Goal: Task Accomplishment & Management: Manage account settings

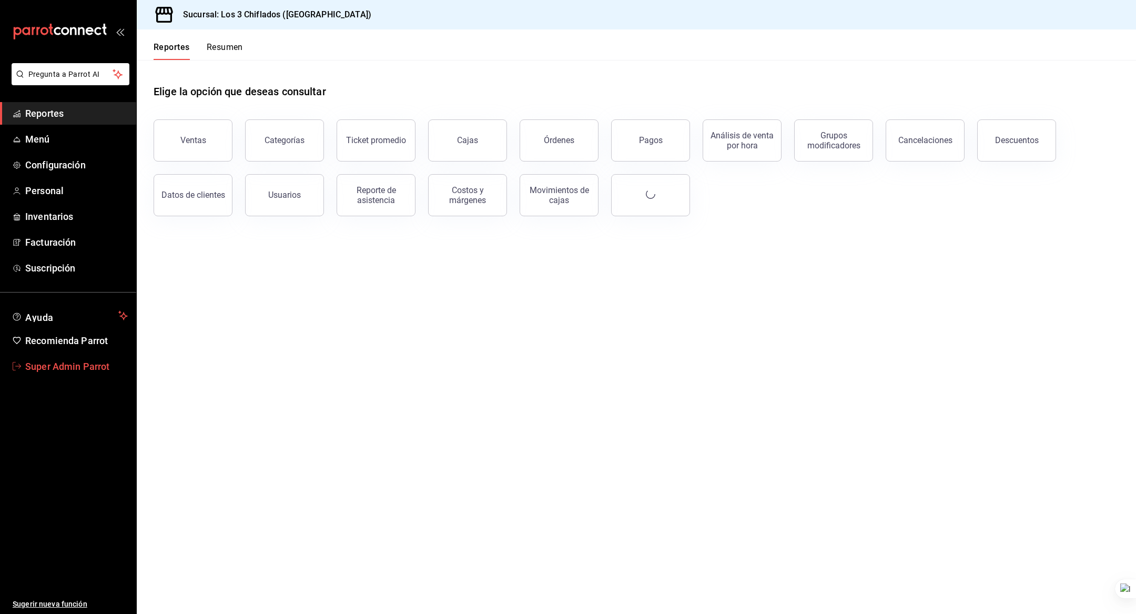
click at [76, 365] on span "Super Admin Parrot" at bounding box center [76, 366] width 103 height 14
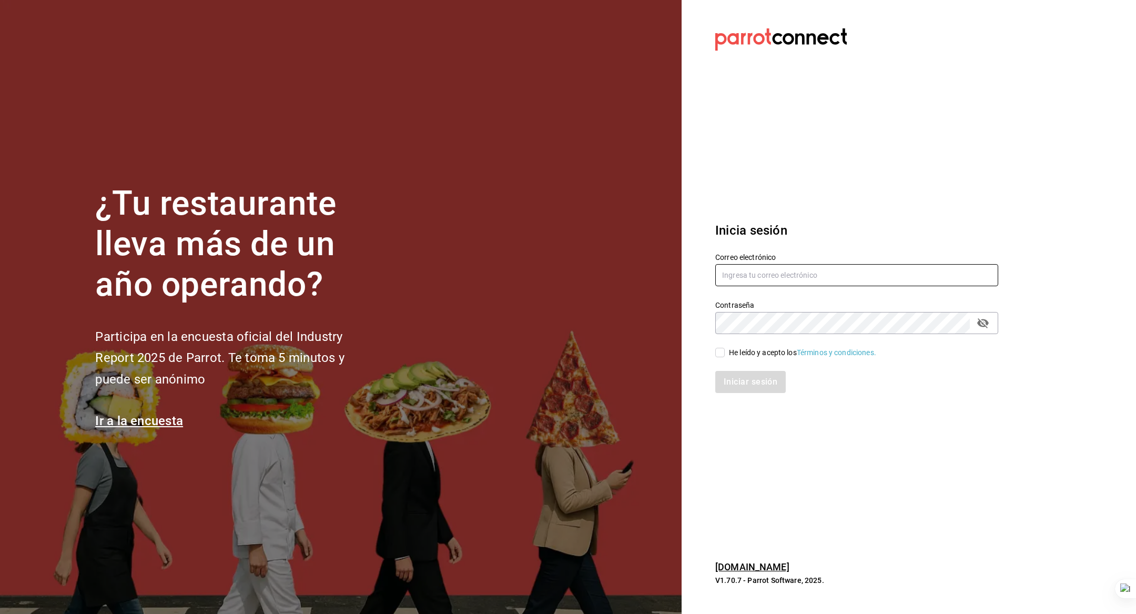
click at [822, 278] on input "text" at bounding box center [856, 275] width 283 height 22
type input "t"
type input "taqueria@lasguadalupanas.com"
click at [772, 349] on div "He leído y acepto los Términos y condiciones." at bounding box center [802, 352] width 147 height 11
click at [724, 349] on input "He leído y acepto los Términos y condiciones." at bounding box center [719, 352] width 9 height 9
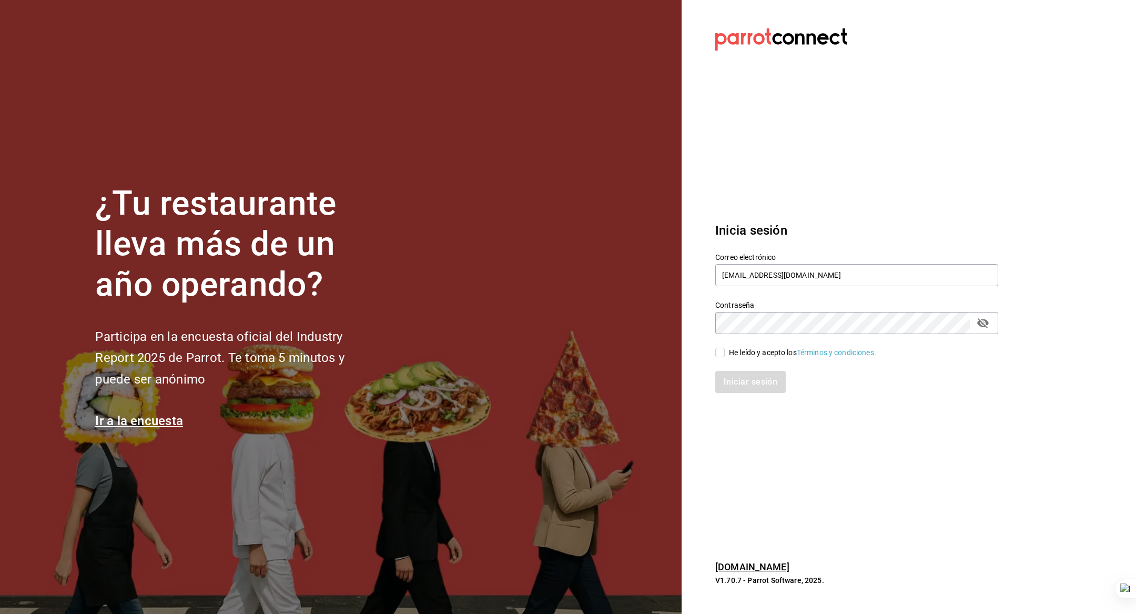
checkbox input "true"
click at [759, 377] on button "Iniciar sesión" at bounding box center [750, 382] width 71 height 22
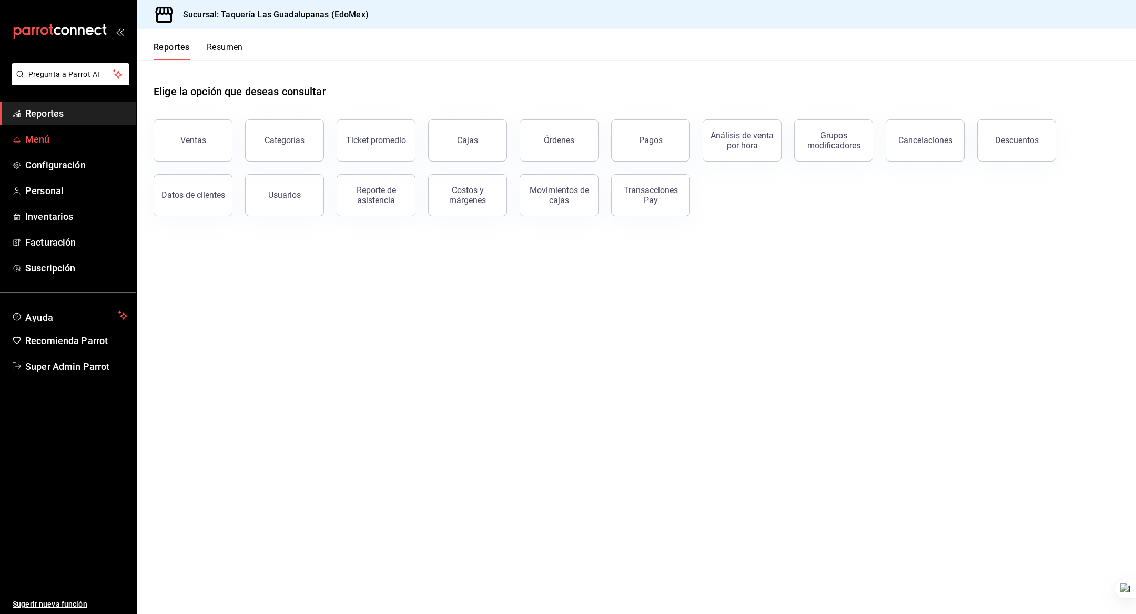
click at [67, 140] on span "Menú" at bounding box center [76, 139] width 103 height 14
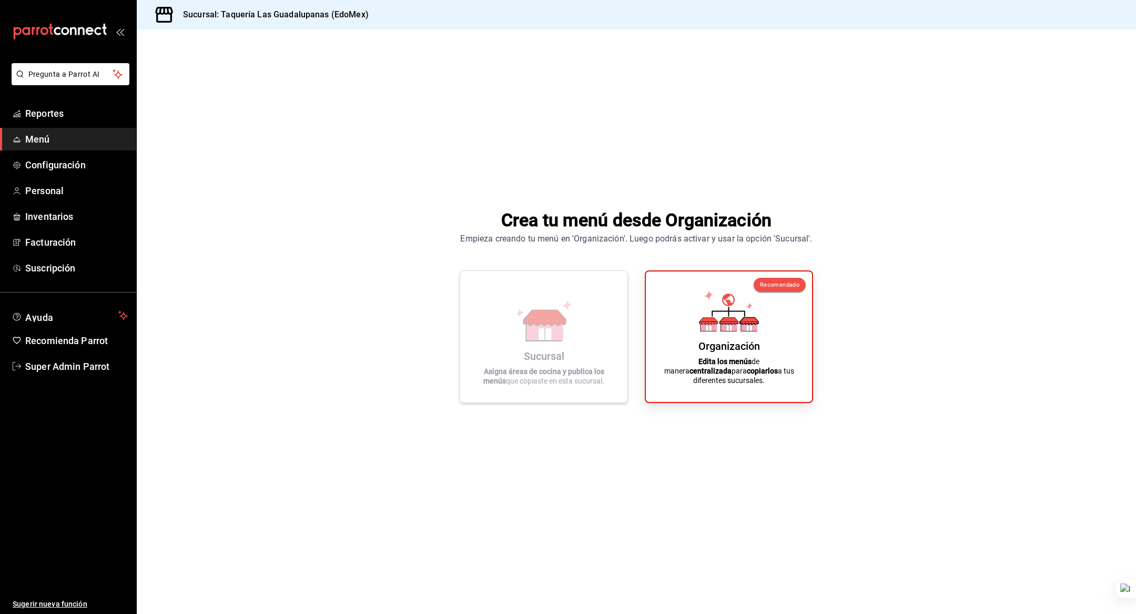
click at [569, 310] on icon at bounding box center [544, 320] width 60 height 41
click at [712, 314] on icon at bounding box center [728, 311] width 33 height 5
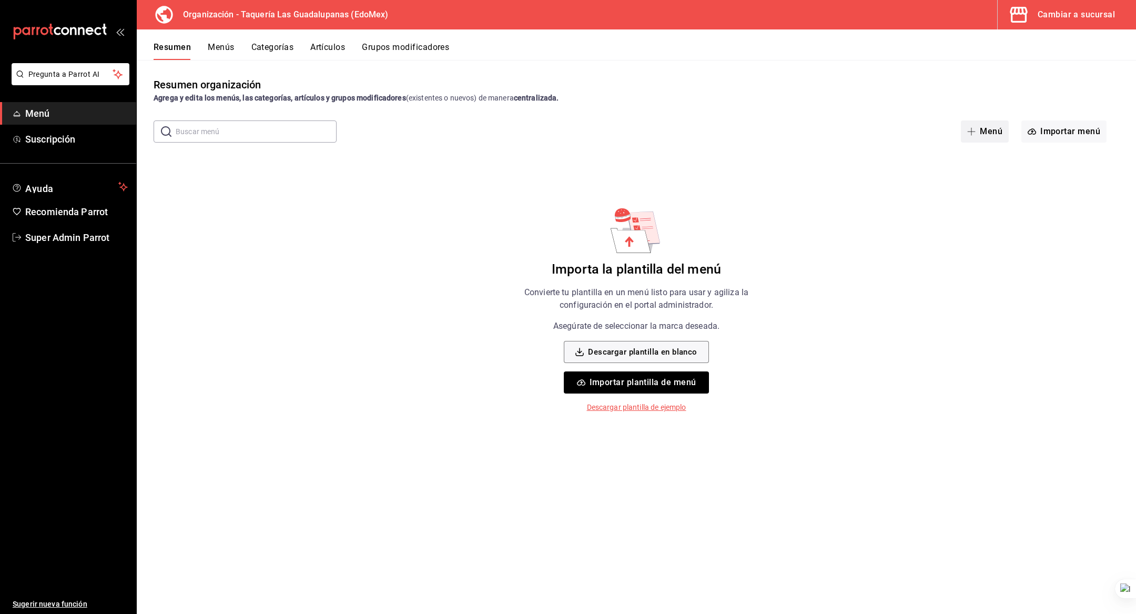
click at [981, 139] on button "Menú" at bounding box center [985, 131] width 48 height 22
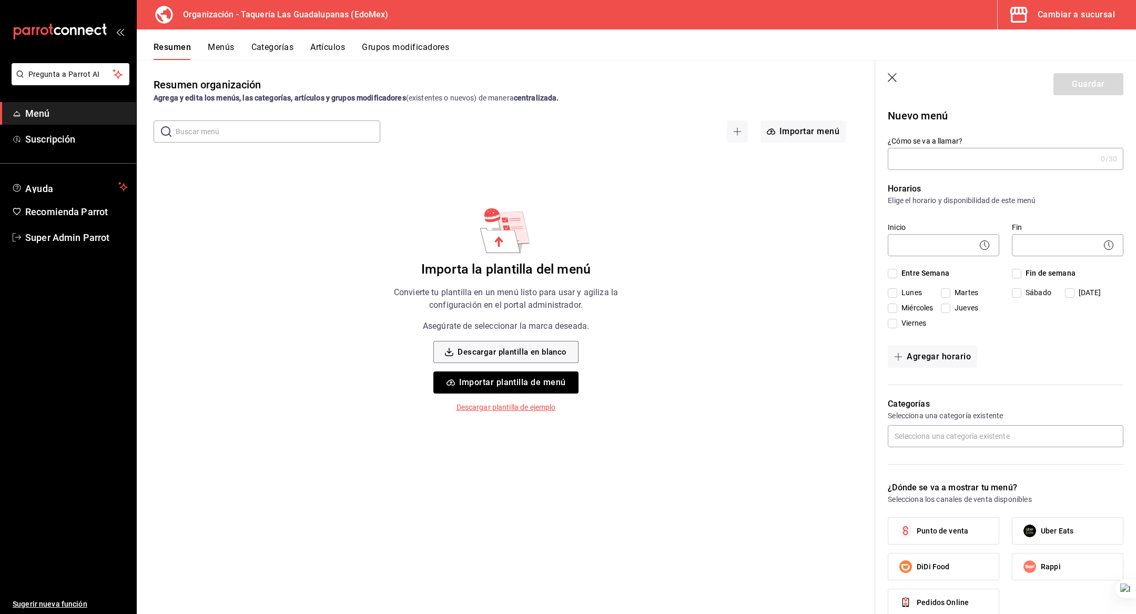
click at [928, 155] on input "¿Cómo se va a llamar?" at bounding box center [991, 158] width 209 height 21
click at [949, 158] on input "Prueba" at bounding box center [991, 158] width 209 height 21
type input "Prueba"
click at [936, 257] on div "​" at bounding box center [942, 244] width 111 height 28
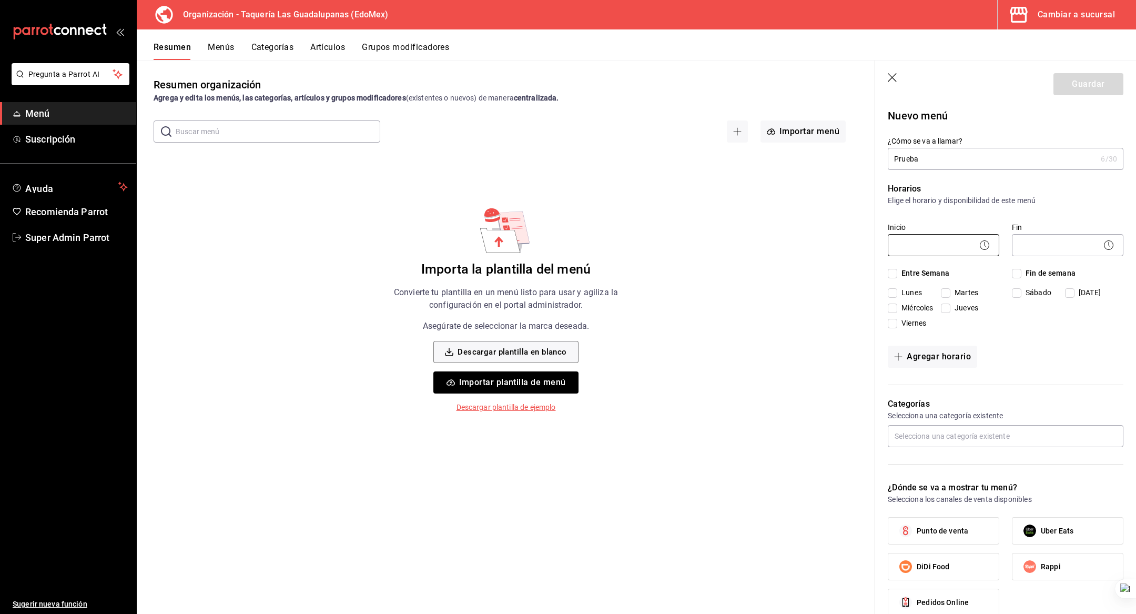
click at [938, 244] on body "Pregunta a Parrot AI Menú Suscripción Ayuda Recomienda Parrot Super Admin Parro…" at bounding box center [568, 307] width 1136 height 614
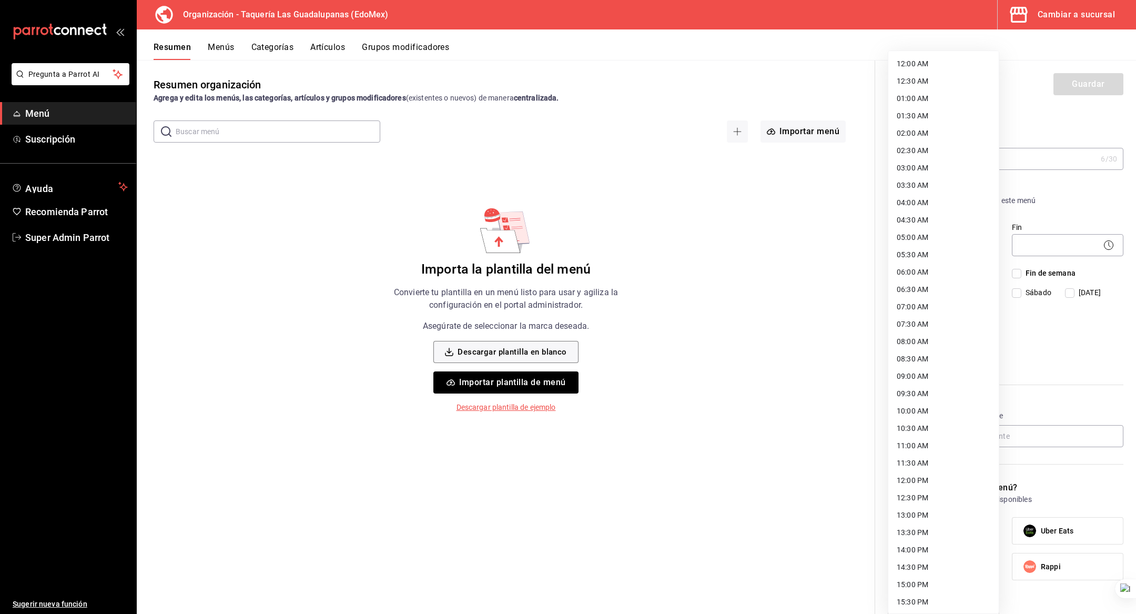
click at [918, 66] on li "12:00 AM" at bounding box center [943, 63] width 110 height 17
type input "00:00"
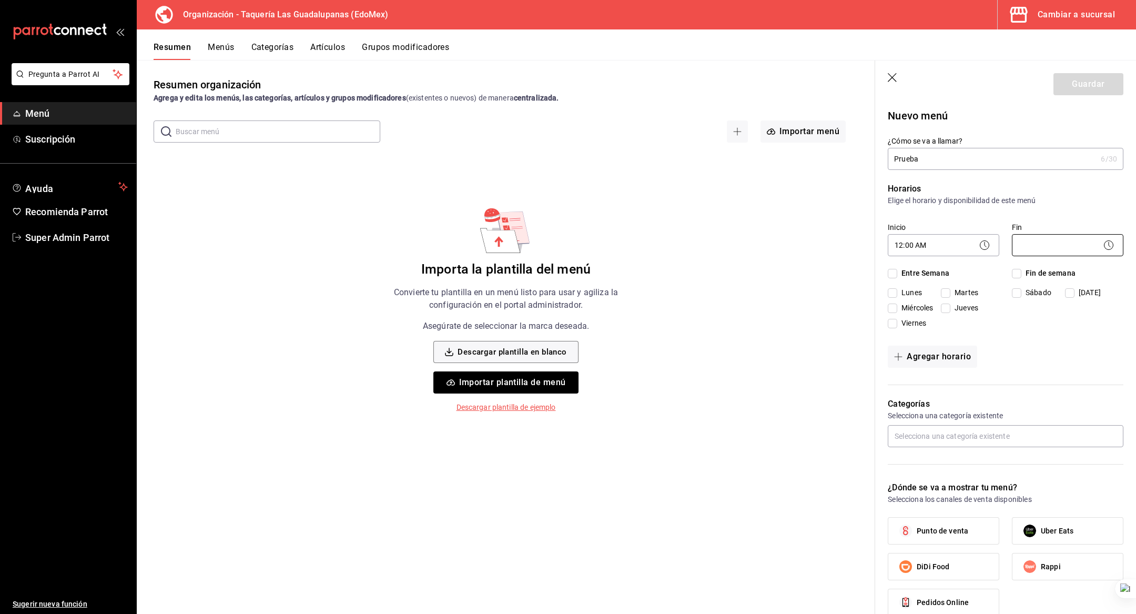
click at [1045, 253] on body "Pregunta a Parrot AI Menú Suscripción Ayuda Recomienda Parrot Super Admin Parro…" at bounding box center [568, 307] width 1136 height 614
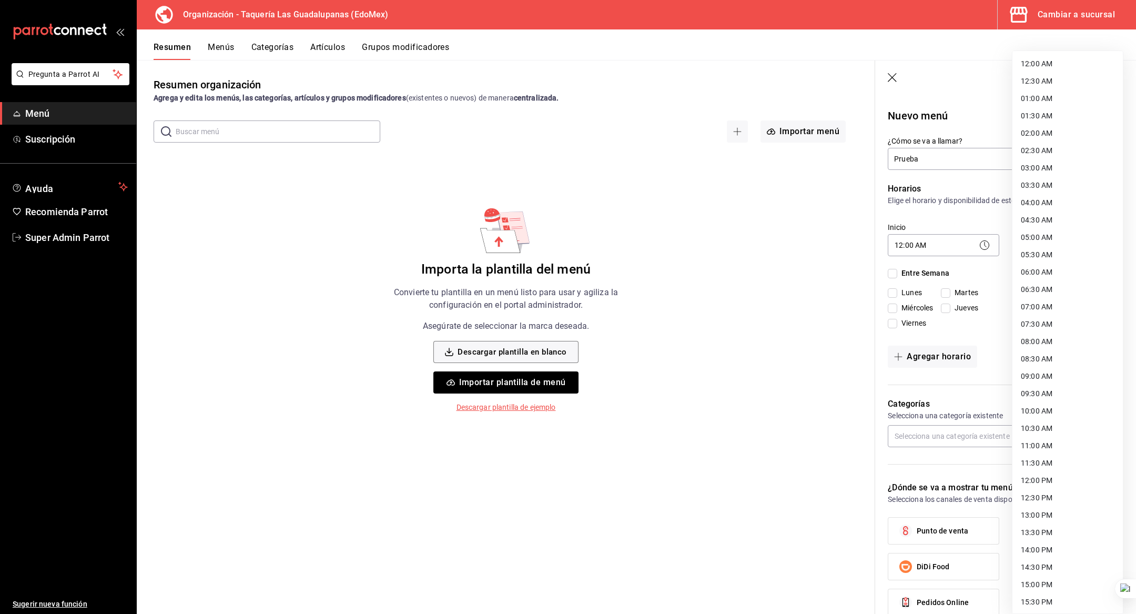
scroll to position [296, 0]
click at [1056, 597] on li "23:59 PM" at bounding box center [1067, 600] width 110 height 17
type input "23:59"
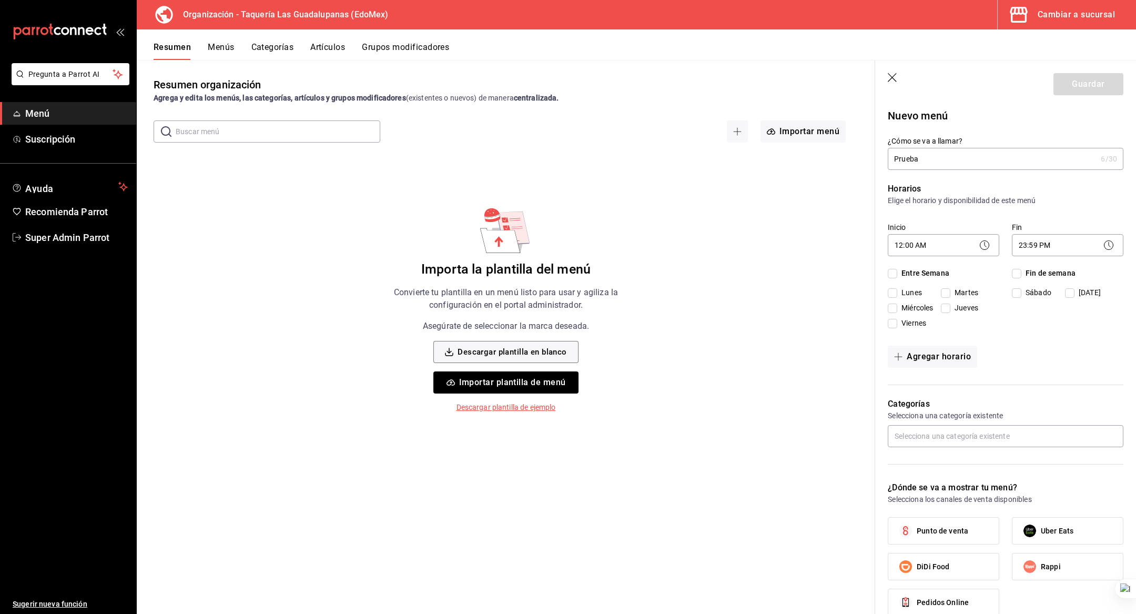
click at [934, 272] on span "Entre Semana" at bounding box center [923, 273] width 52 height 11
click at [897, 272] on input "Entre Semana" at bounding box center [891, 273] width 9 height 9
checkbox input "true"
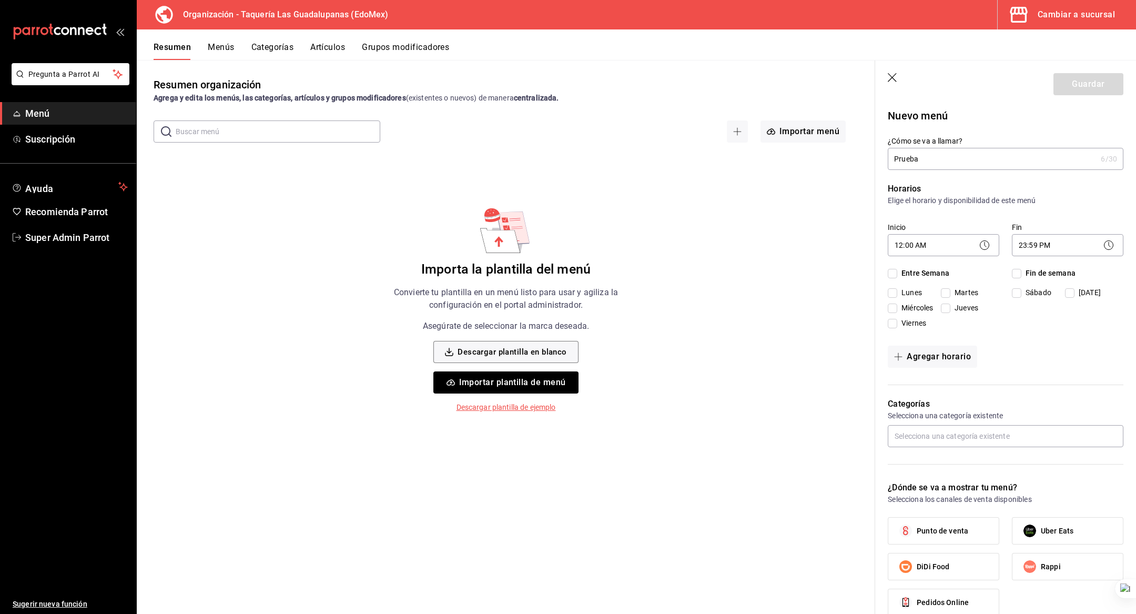
checkbox input "true"
click at [1064, 270] on span "Fin de semana" at bounding box center [1048, 273] width 54 height 11
click at [1021, 270] on input "Fin de semana" at bounding box center [1016, 273] width 9 height 9
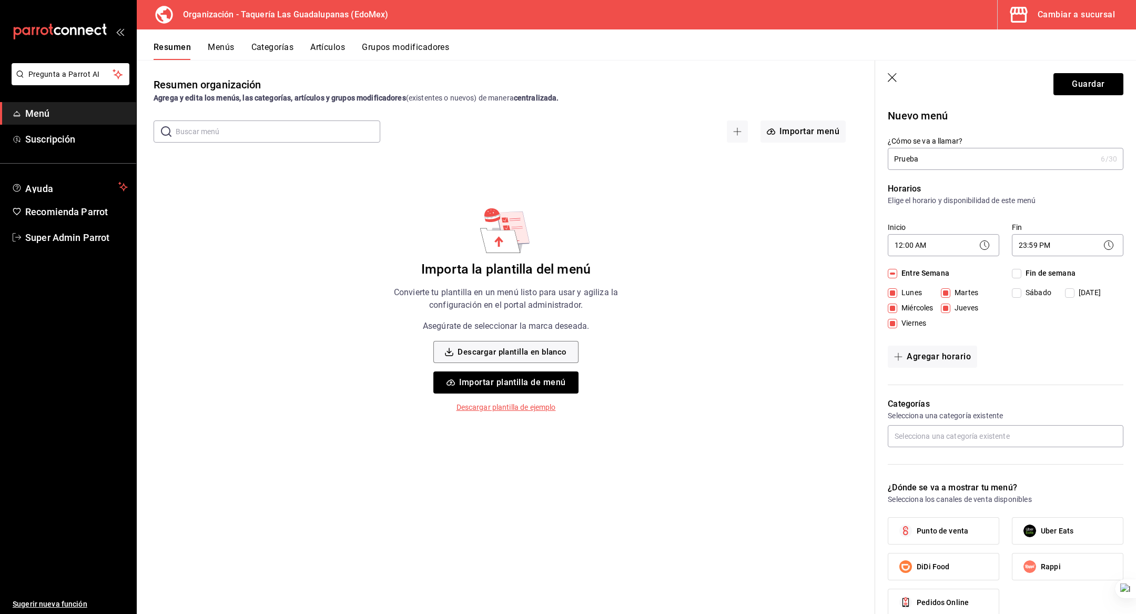
checkbox input "true"
click at [948, 522] on label "Punto de venta" at bounding box center [943, 530] width 110 height 26
click at [916, 522] on input "Punto de venta" at bounding box center [905, 530] width 22 height 22
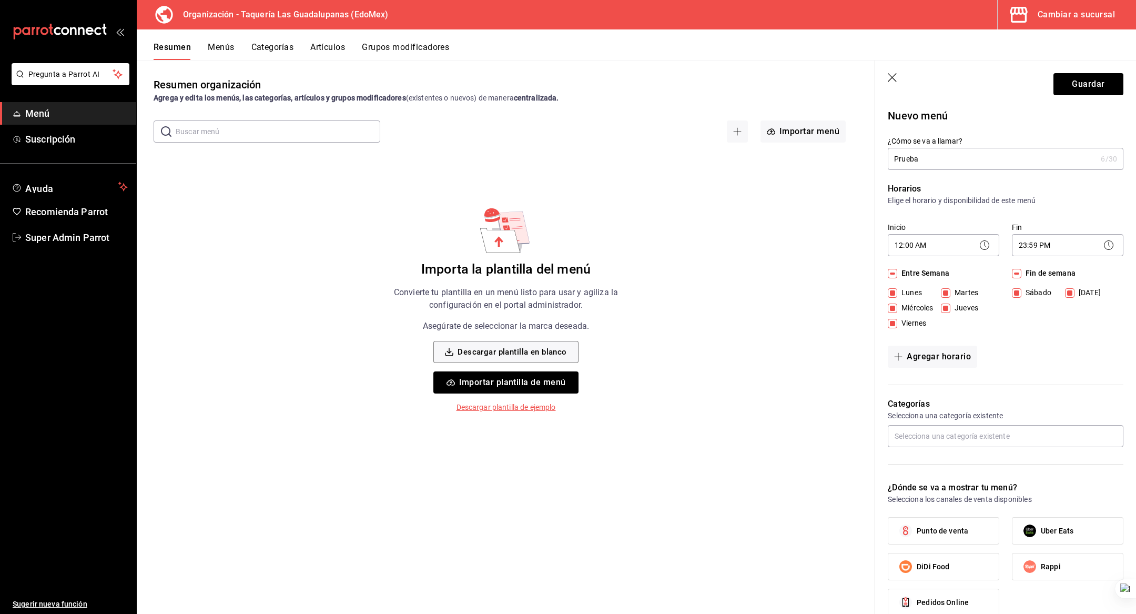
checkbox input "true"
click at [1095, 91] on button "Guardar" at bounding box center [1088, 84] width 70 height 22
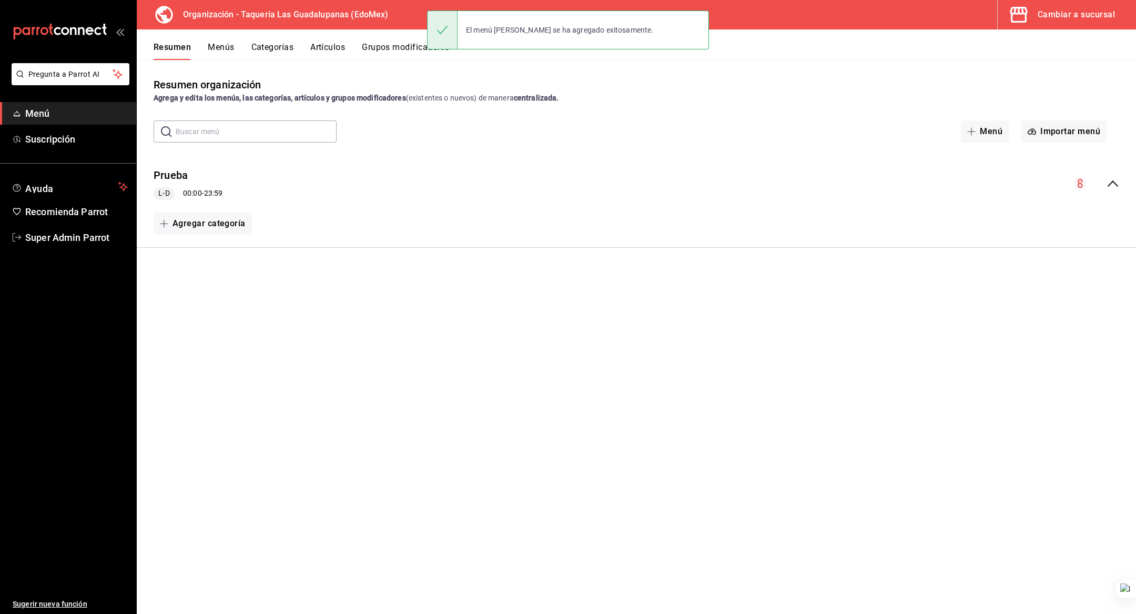
click at [280, 45] on button "Categorías" at bounding box center [272, 51] width 43 height 18
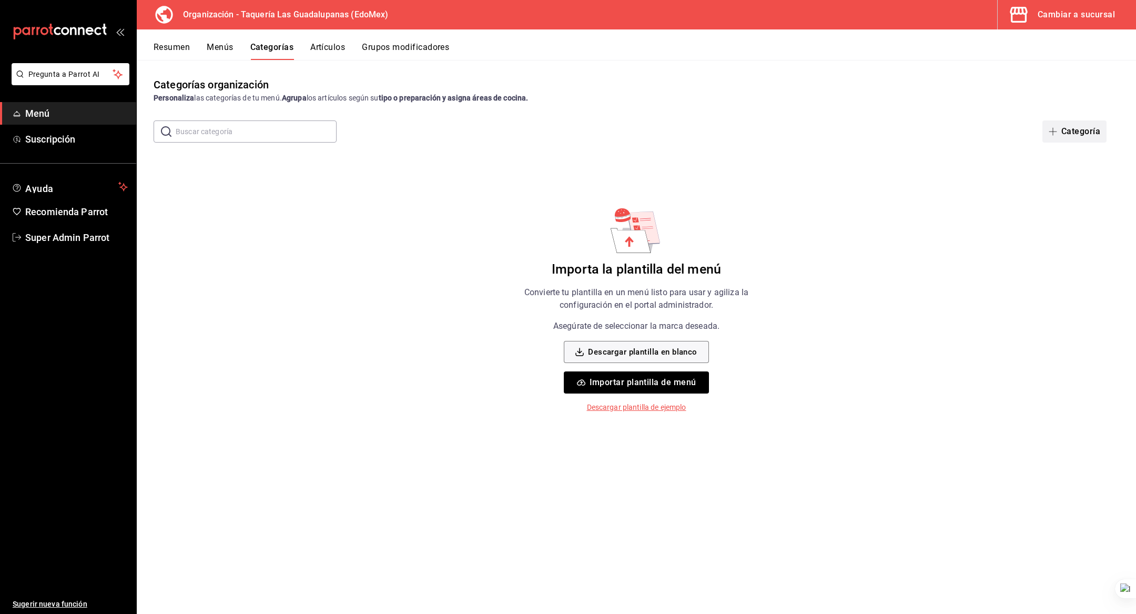
click at [1053, 133] on icon "button" at bounding box center [1052, 132] width 1 height 8
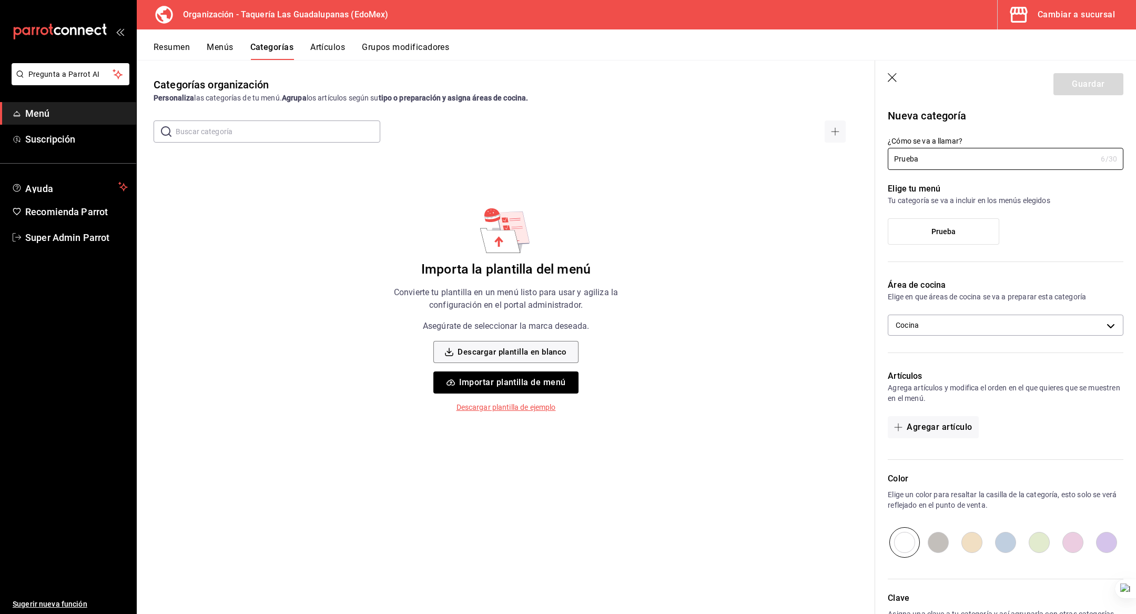
type input "Prueba"
click at [919, 216] on div "Elige tu menú Tu categoría se va a incluir en los menús elegidos Prueba" at bounding box center [999, 218] width 248 height 96
click at [921, 229] on label "Prueba" at bounding box center [943, 231] width 110 height 25
click at [0, 0] on input "Prueba" at bounding box center [0, 0] width 0 height 0
click at [1076, 86] on button "Guardar" at bounding box center [1088, 84] width 70 height 22
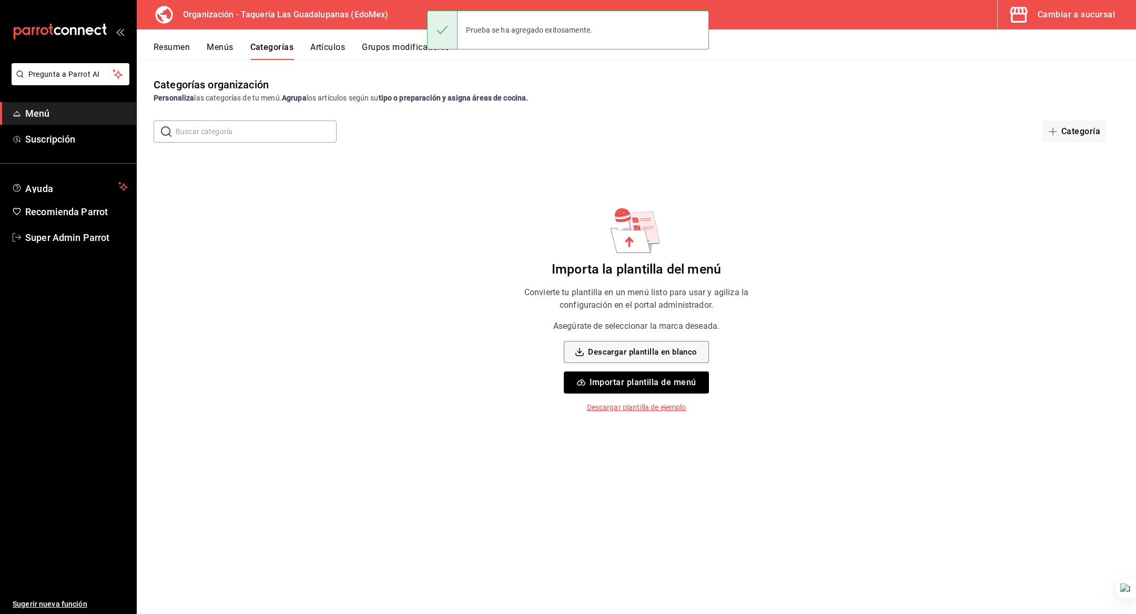
click at [328, 47] on button "Artículos" at bounding box center [327, 51] width 35 height 18
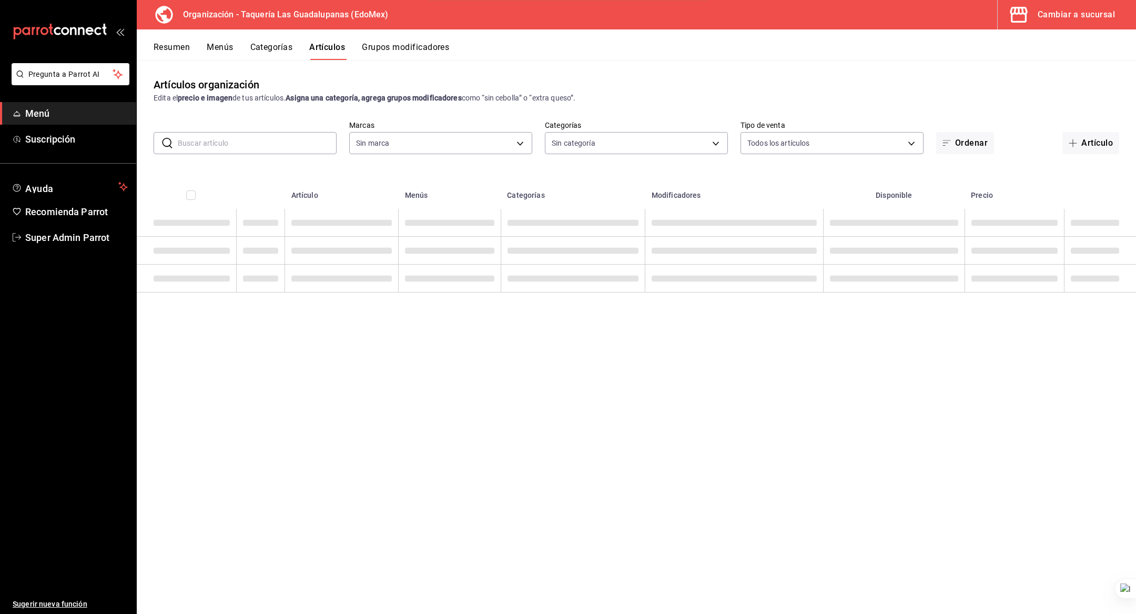
type input "8457a395-166e-452b-bb3a-578307b9acc0"
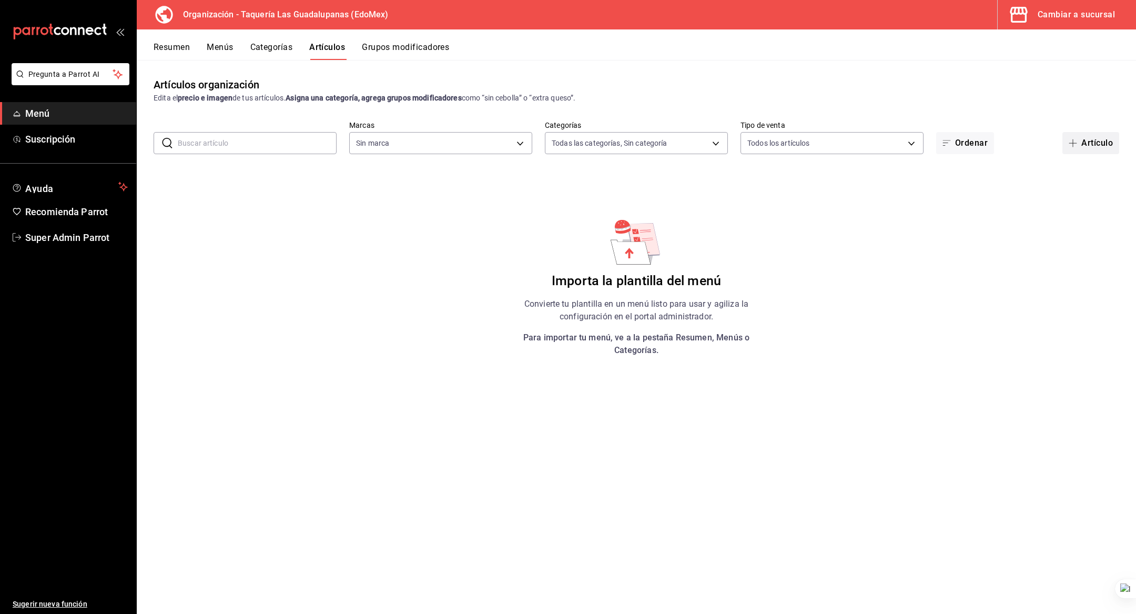
click at [1070, 148] on button "Artículo" at bounding box center [1090, 143] width 57 height 22
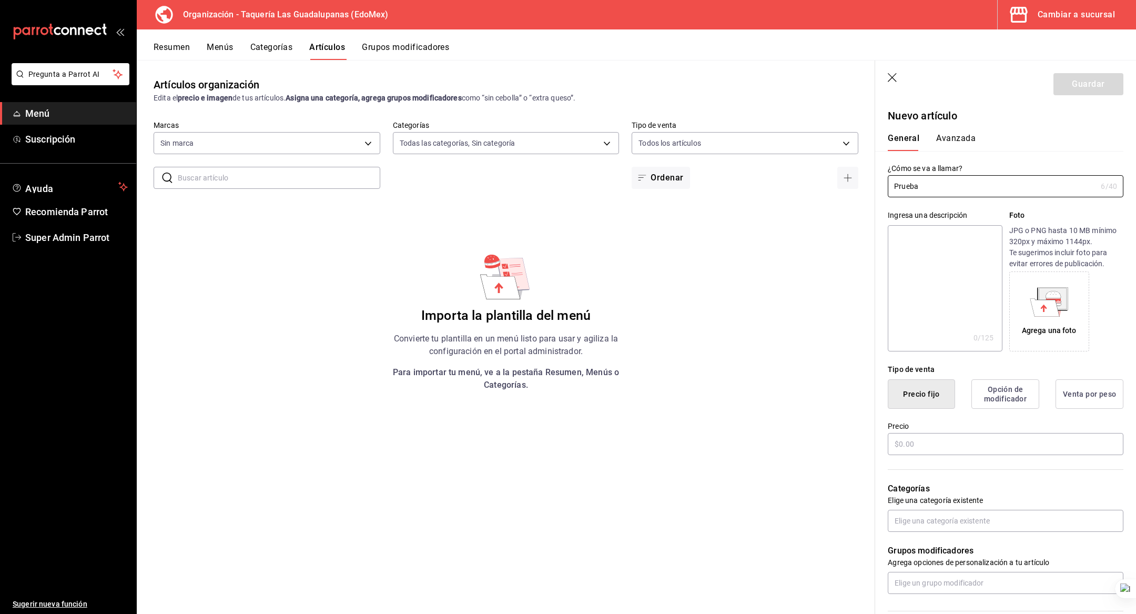
type input "Prueba"
click at [929, 245] on textarea at bounding box center [944, 288] width 114 height 126
paste textarea "Prueba"
type textarea "Prueba"
type textarea "x"
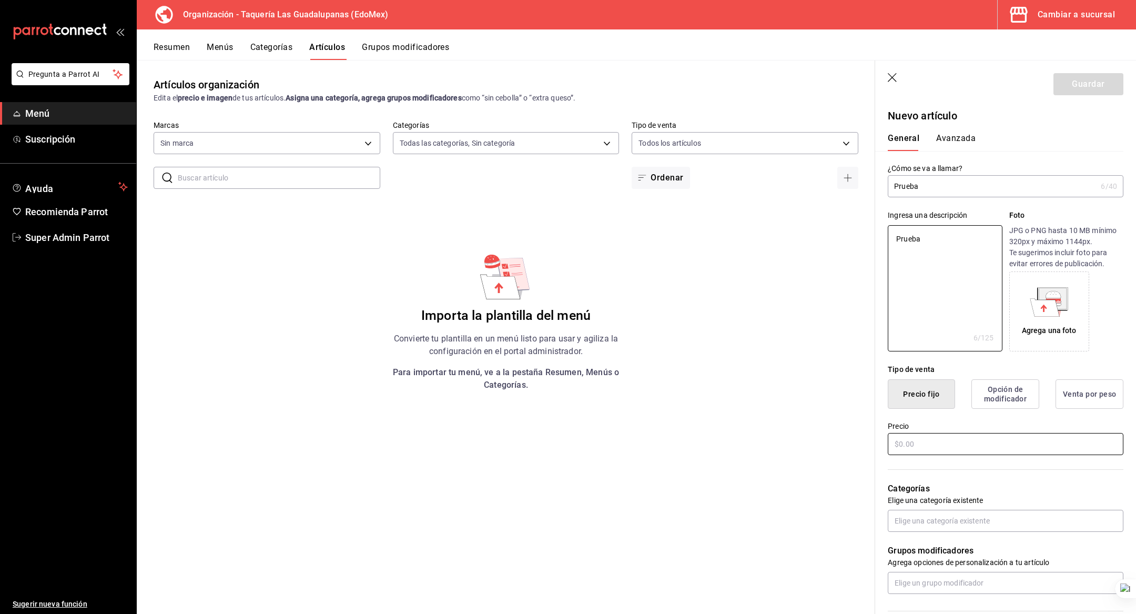
type textarea "Prueba"
click at [938, 448] on input "text" at bounding box center [1005, 444] width 236 height 22
type textarea "x"
type input "$1.00"
click at [941, 524] on input "text" at bounding box center [1005, 520] width 236 height 22
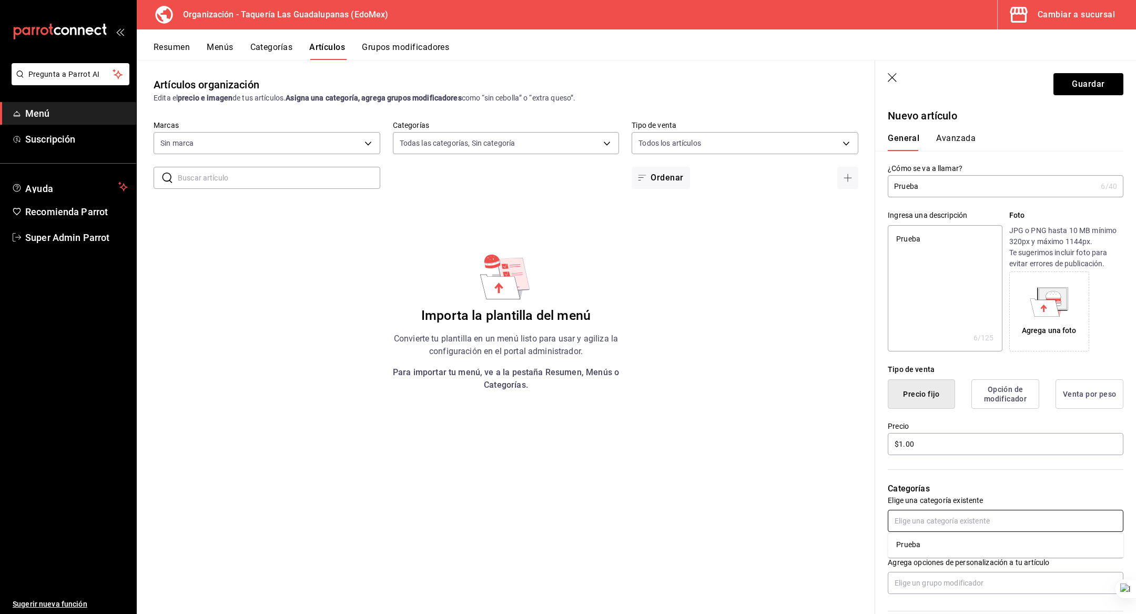
click at [931, 544] on li "Prueba" at bounding box center [1005, 544] width 236 height 17
click at [1095, 79] on button "Guardar" at bounding box center [1088, 84] width 70 height 22
type textarea "x"
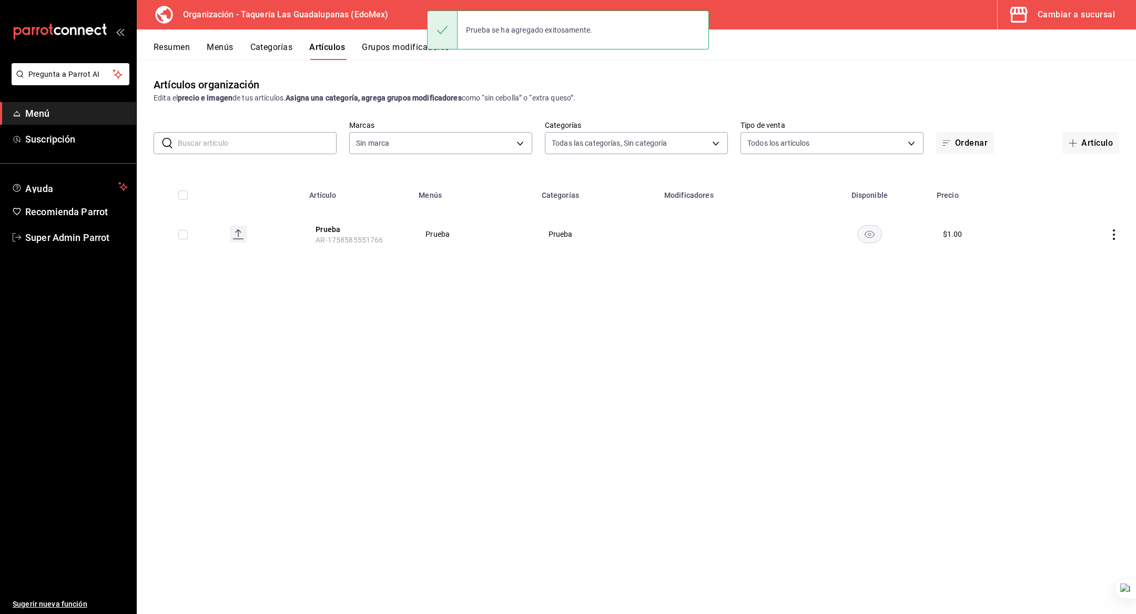
click at [277, 52] on button "Categorías" at bounding box center [271, 51] width 43 height 18
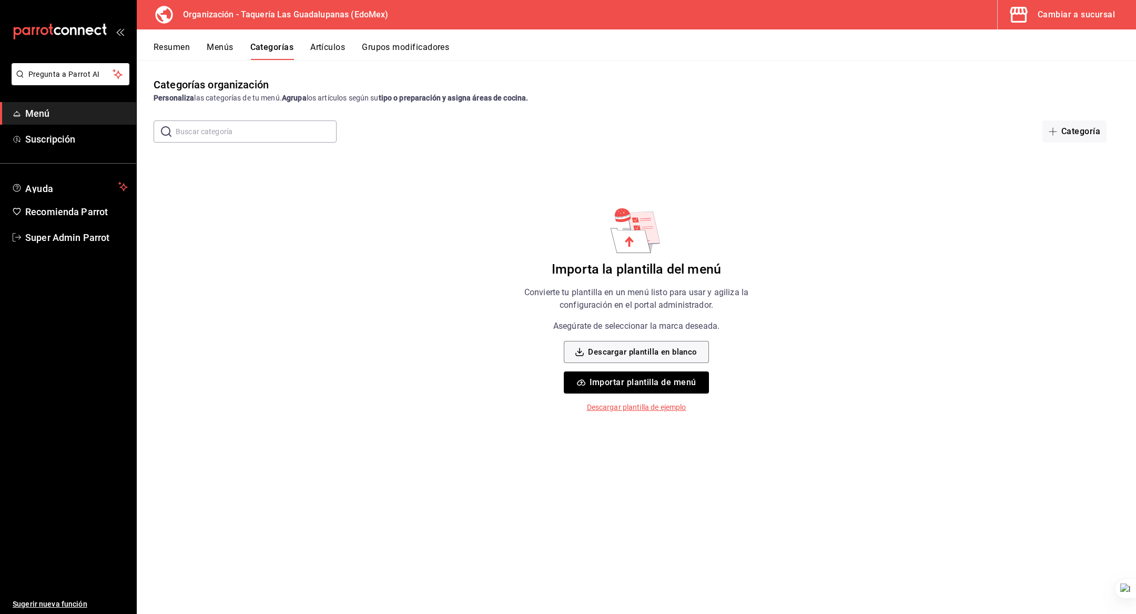
click at [228, 57] on button "Menús" at bounding box center [220, 51] width 26 height 18
click at [472, 219] on div "Menú organización Crea y edita tus menús de manera centralizada. Configura hora…" at bounding box center [636, 345] width 999 height 536
click at [857, 269] on div "Menú organización Crea y edita tus menús de manera centralizada. Configura hora…" at bounding box center [636, 345] width 999 height 536
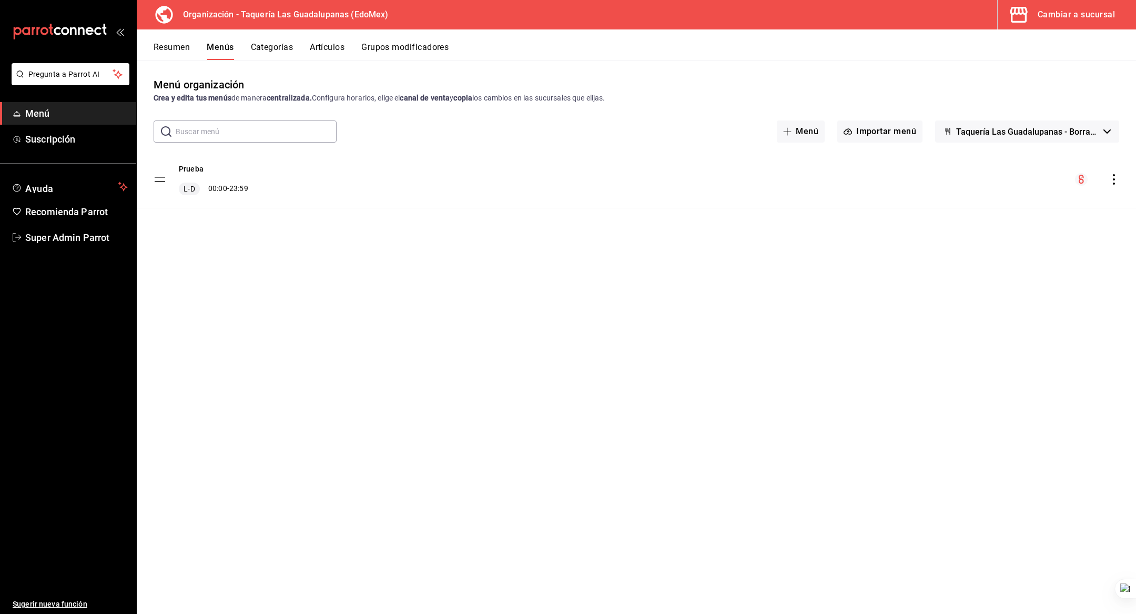
click at [1116, 180] on icon "actions" at bounding box center [1113, 179] width 11 height 11
click at [1002, 247] on span "Copiar en otra sucursal" at bounding box center [1030, 246] width 128 height 11
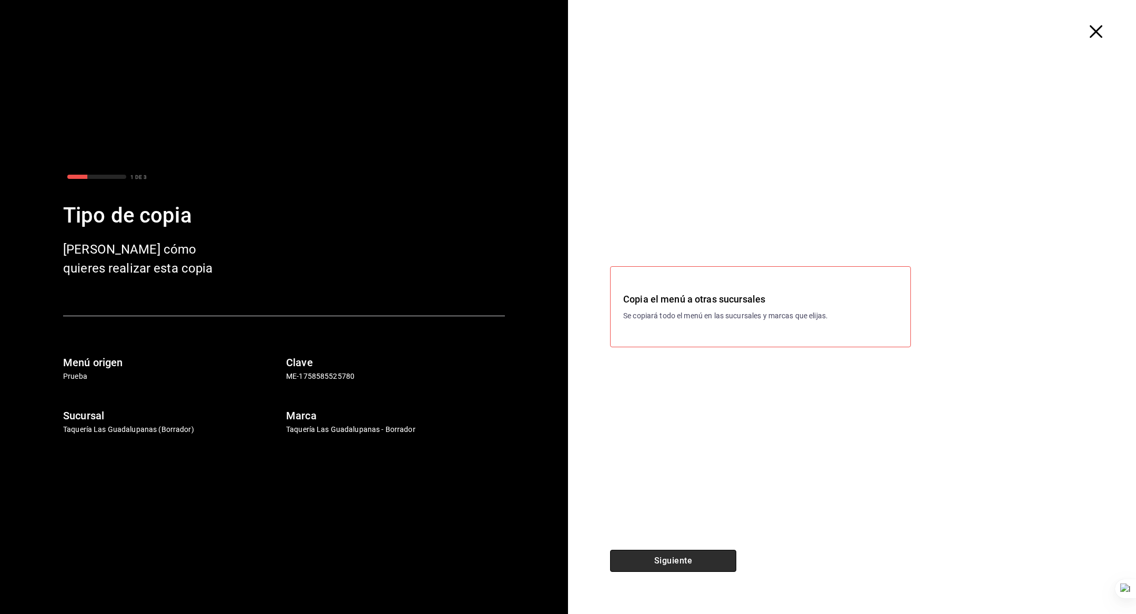
click at [661, 550] on button "Siguiente" at bounding box center [673, 560] width 126 height 22
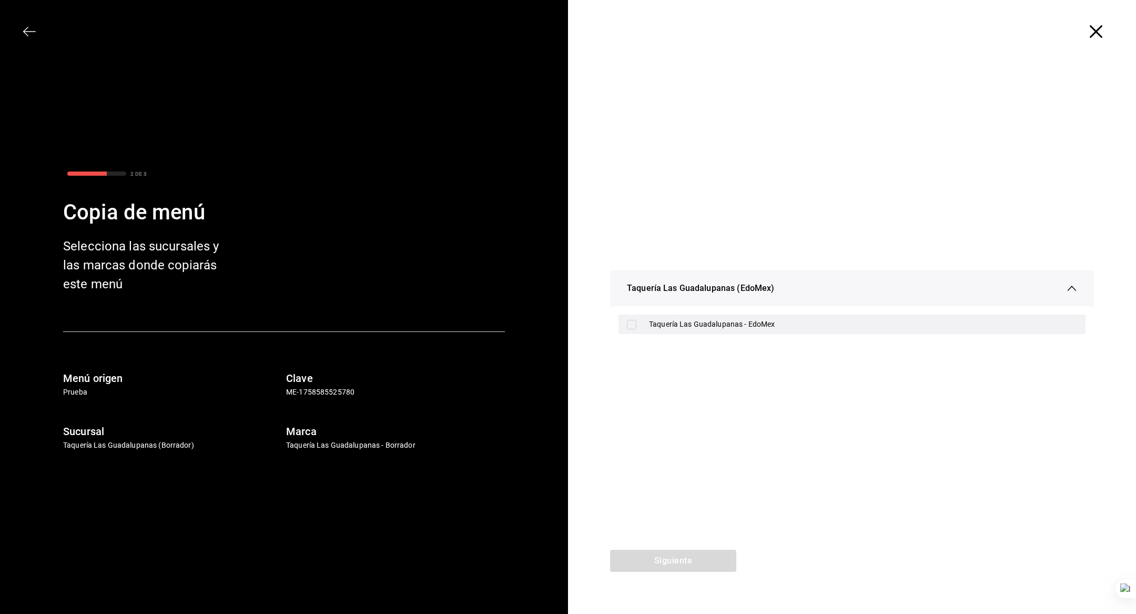
click at [677, 323] on div "Taquería Las Guadalupanas - EdoMex" at bounding box center [863, 324] width 428 height 11
checkbox input "true"
click at [679, 560] on button "Siguiente" at bounding box center [673, 560] width 126 height 22
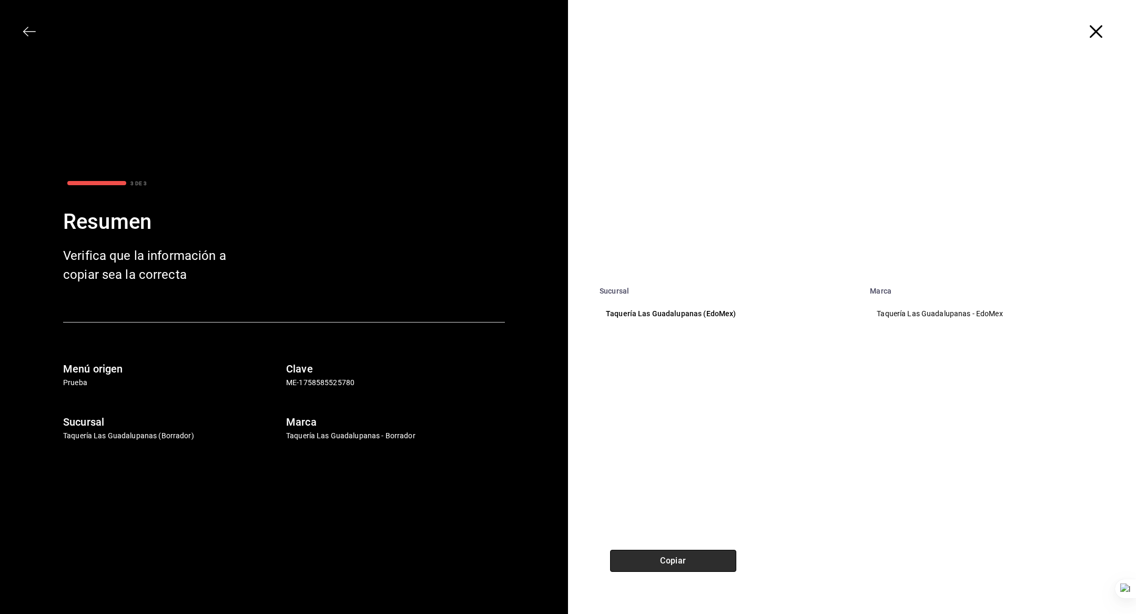
click at [679, 560] on button "Copiar" at bounding box center [673, 560] width 126 height 22
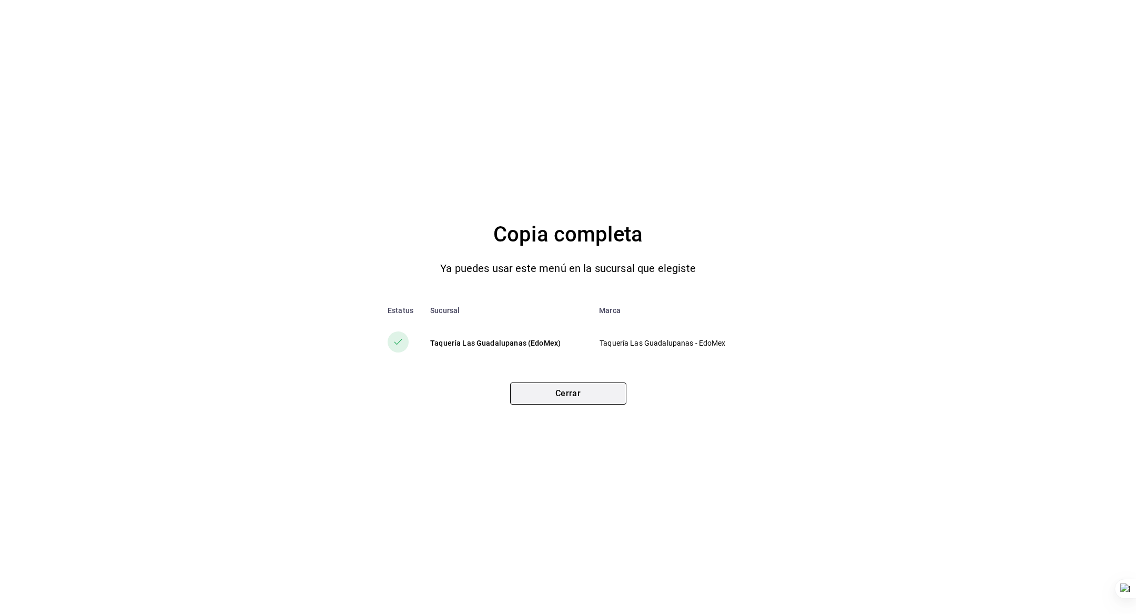
click at [565, 402] on button "Cerrar" at bounding box center [568, 393] width 116 height 22
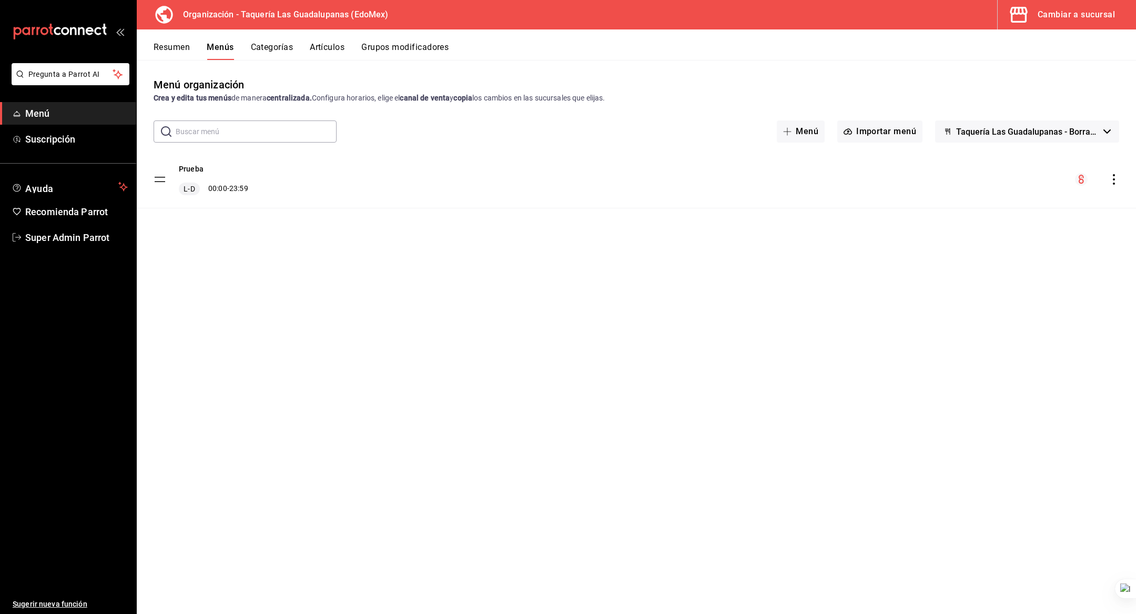
click at [1039, 20] on div "Cambiar a sucursal" at bounding box center [1075, 14] width 77 height 15
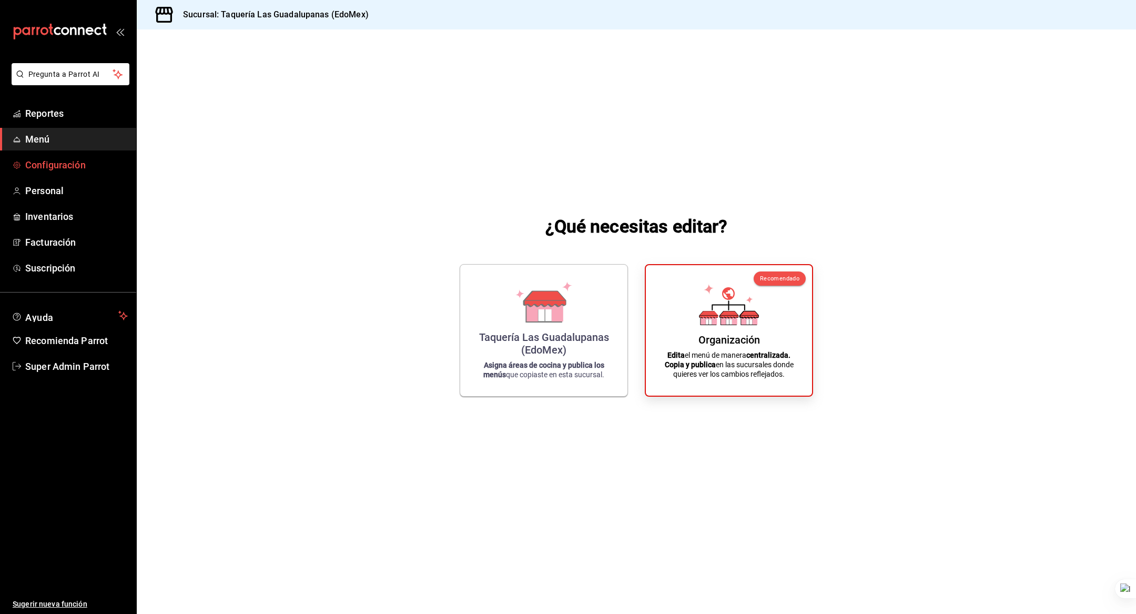
click at [68, 164] on span "Configuración" at bounding box center [76, 165] width 103 height 14
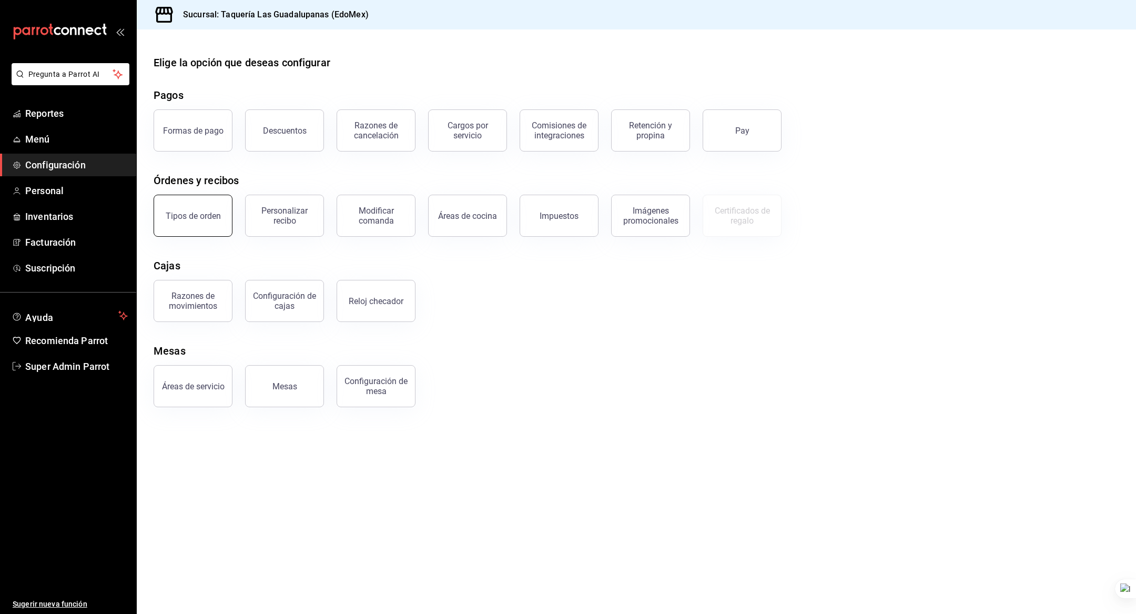
click at [191, 215] on div "Tipos de orden" at bounding box center [193, 216] width 55 height 10
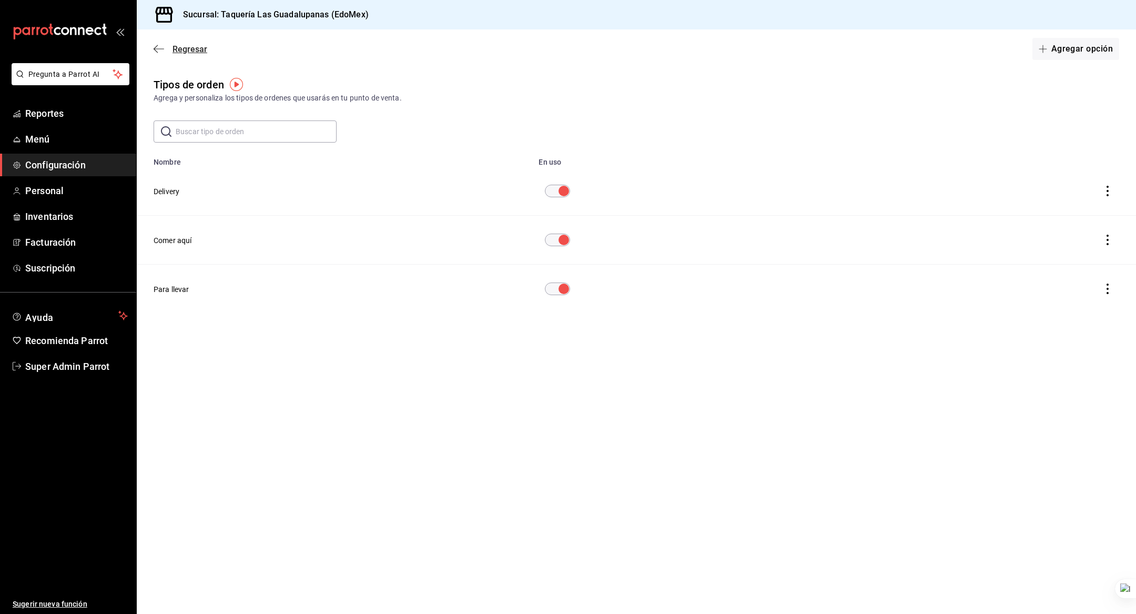
click at [175, 45] on span "Regresar" at bounding box center [189, 49] width 35 height 10
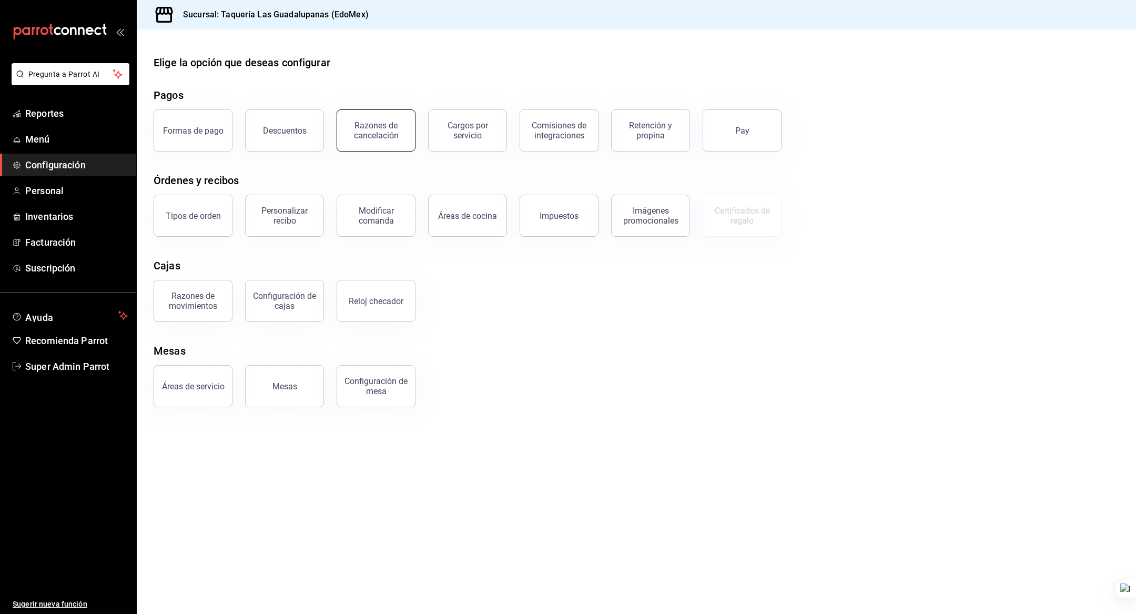
click at [396, 128] on div "Razones de cancelación" at bounding box center [375, 130] width 65 height 20
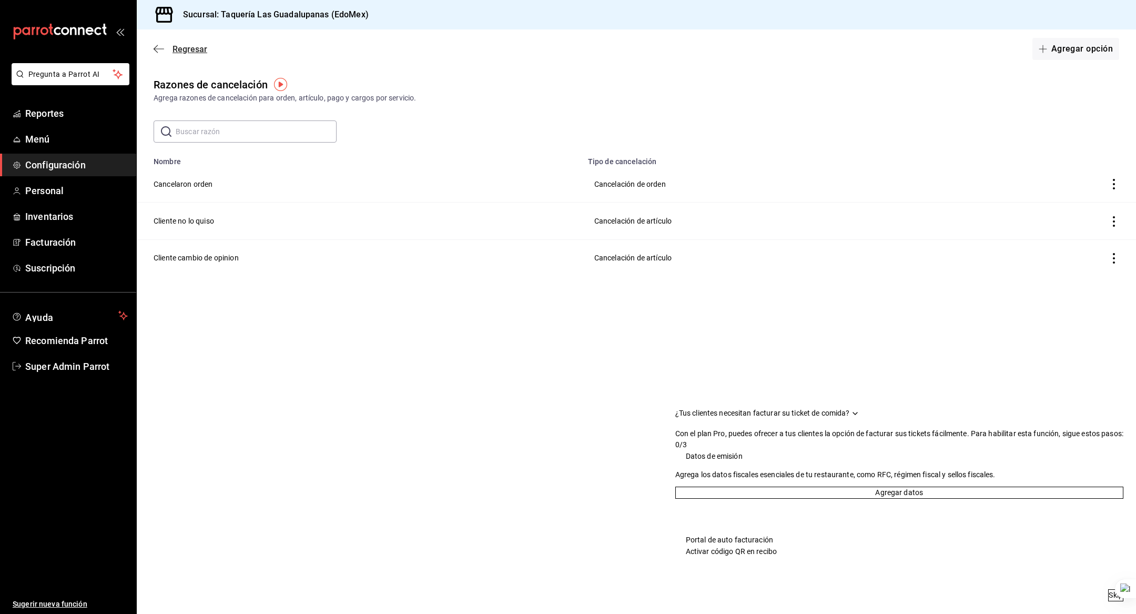
click at [181, 52] on span "Regresar" at bounding box center [189, 49] width 35 height 10
